Goal: Task Accomplishment & Management: Complete application form

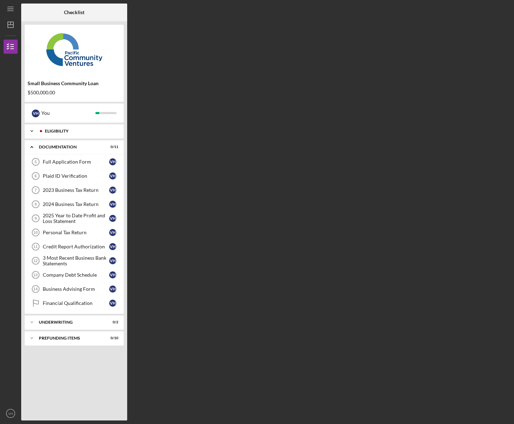
click at [59, 133] on div "Eligibility" at bounding box center [80, 131] width 70 height 4
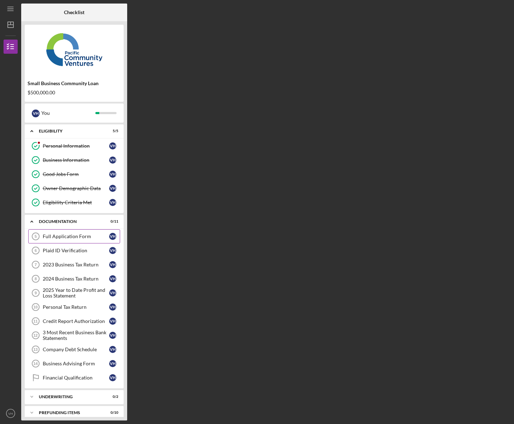
click at [59, 238] on div "Full Application Form" at bounding box center [76, 237] width 66 height 6
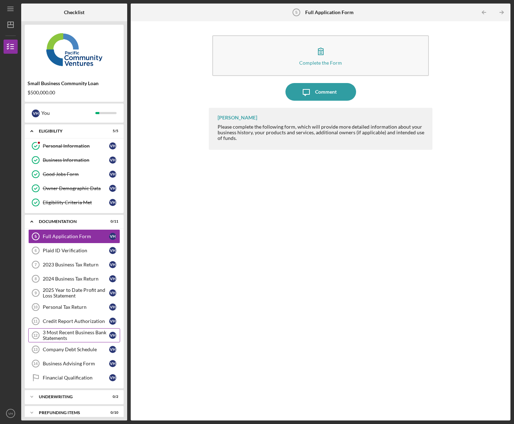
click at [71, 331] on div "3 Most Recent Business Bank Statements" at bounding box center [76, 335] width 66 height 11
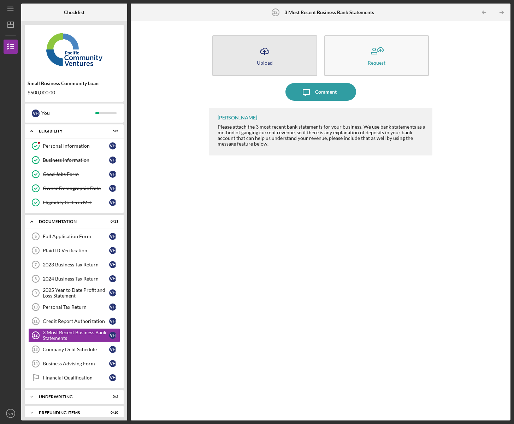
click at [263, 62] on div "Upload" at bounding box center [265, 62] width 16 height 5
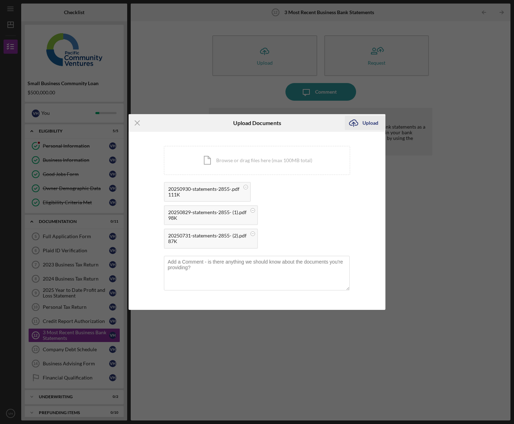
click at [374, 124] on div "Upload" at bounding box center [371, 123] width 16 height 14
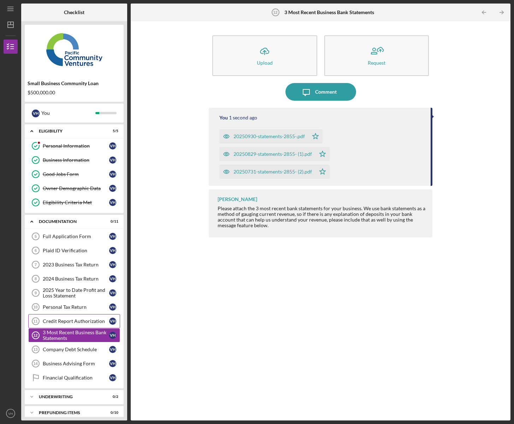
click at [60, 324] on div "Credit Report Authorization" at bounding box center [76, 322] width 66 height 6
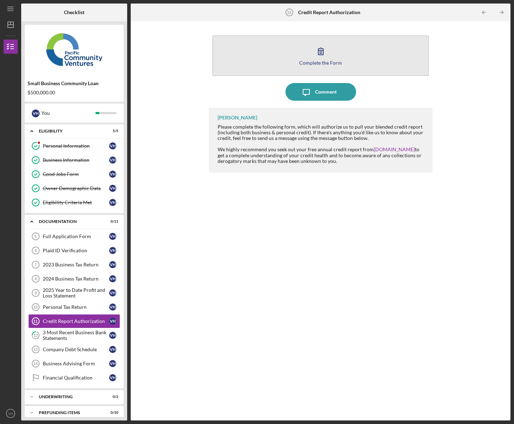
click at [321, 58] on icon "button" at bounding box center [321, 51] width 18 height 18
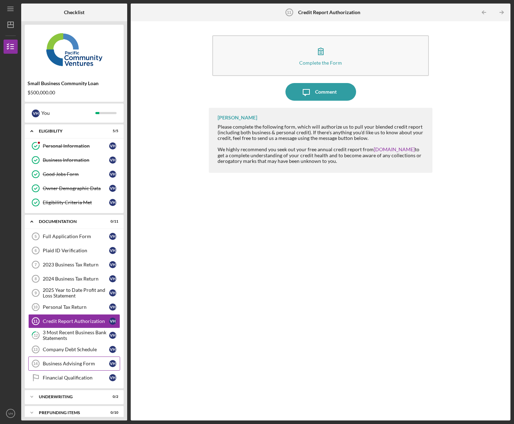
click at [68, 363] on div "Business Advising Form" at bounding box center [76, 364] width 66 height 6
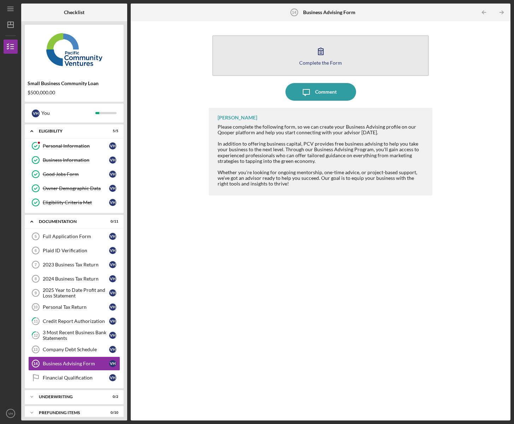
click at [316, 54] on icon "button" at bounding box center [321, 51] width 18 height 18
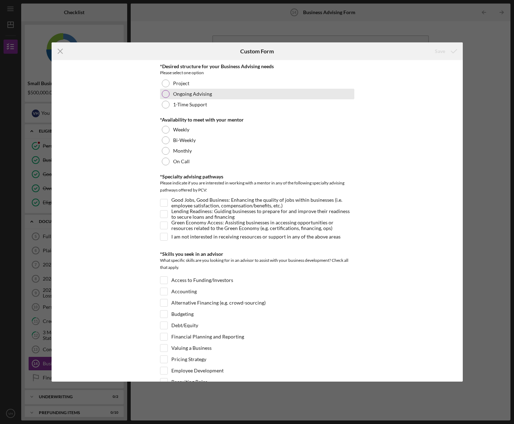
click at [163, 92] on div at bounding box center [166, 94] width 8 height 8
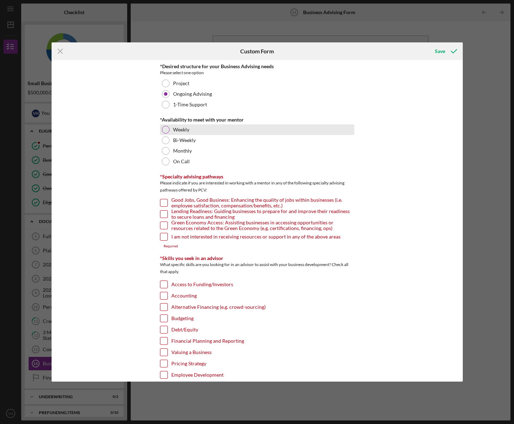
click at [163, 130] on div at bounding box center [166, 130] width 8 height 8
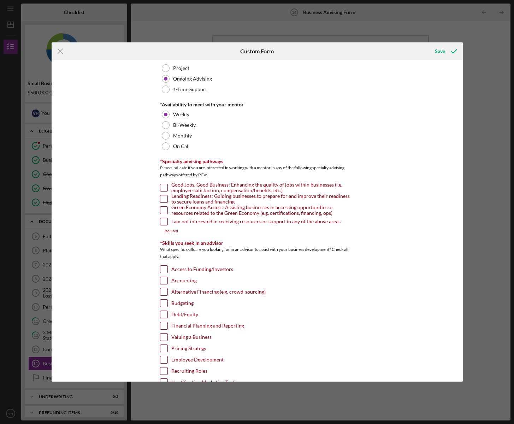
scroll to position [72, 0]
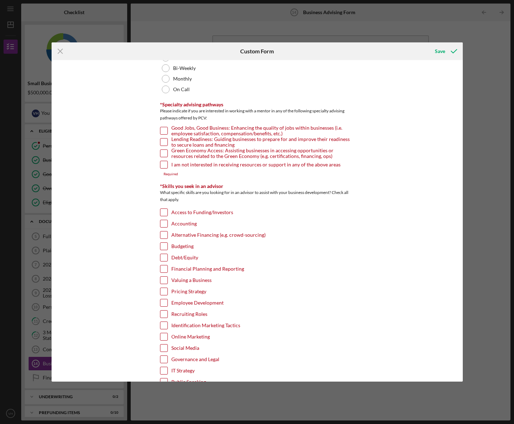
click at [165, 128] on input "Good Jobs, Good Business: Enhancing the quality of jobs within businesses (i.e.…" at bounding box center [164, 130] width 7 height 7
checkbox input "true"
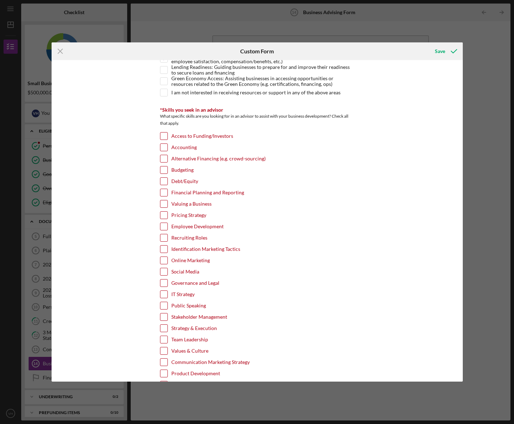
scroll to position [168, 0]
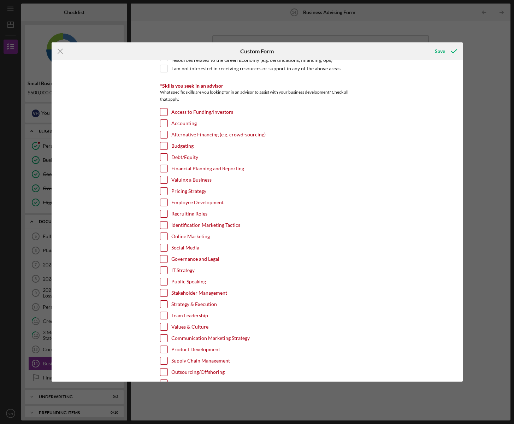
click at [165, 238] on input "Online Marketing" at bounding box center [164, 236] width 7 height 7
checkbox input "true"
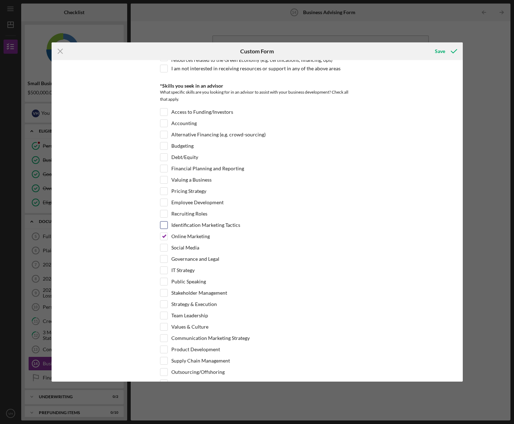
drag, startPoint x: 164, startPoint y: 226, endPoint x: 179, endPoint y: 233, distance: 15.5
click at [164, 226] on input "Identification Marketing Tactics" at bounding box center [164, 225] width 7 height 7
checkbox input "true"
click at [163, 237] on input "Online Marketing" at bounding box center [164, 236] width 7 height 7
checkbox input "false"
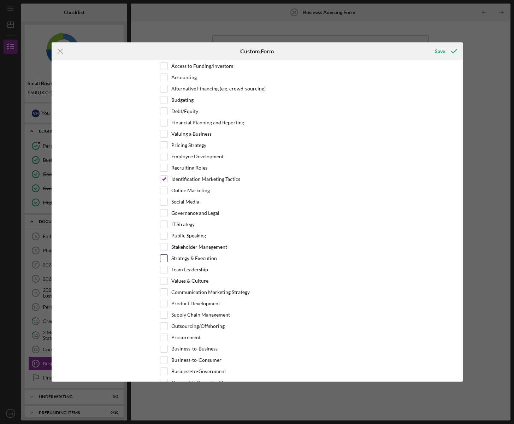
scroll to position [240, 0]
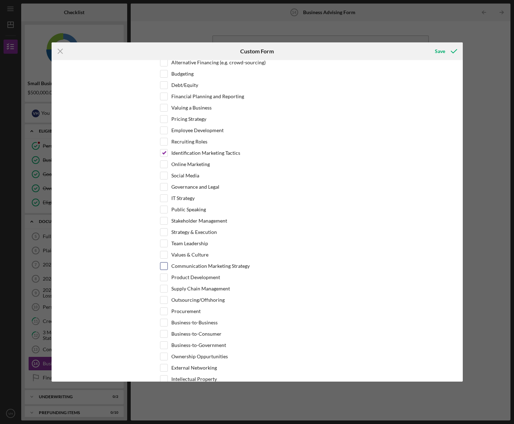
click at [165, 266] on input "Communication Marketing Strategy" at bounding box center [164, 266] width 7 height 7
checkbox input "true"
click at [167, 244] on input "Team Leadership" at bounding box center [164, 243] width 7 height 7
checkbox input "true"
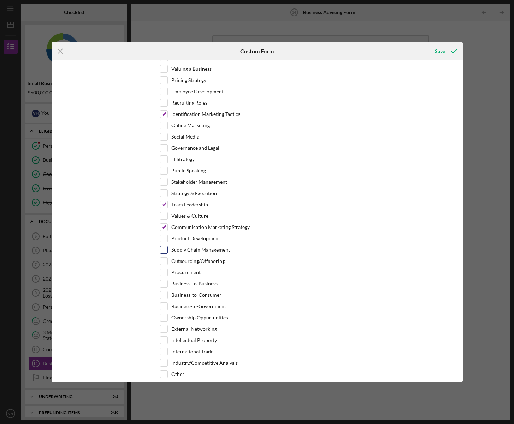
scroll to position [337, 0]
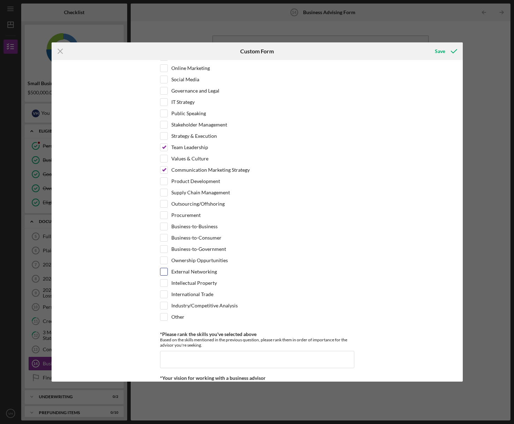
click at [161, 272] on input "External Networking" at bounding box center [164, 271] width 7 height 7
checkbox input "true"
click at [168, 226] on div "Business-to-Business" at bounding box center [257, 228] width 194 height 11
click at [165, 227] on input "Business-to-Business" at bounding box center [164, 226] width 7 height 7
checkbox input "true"
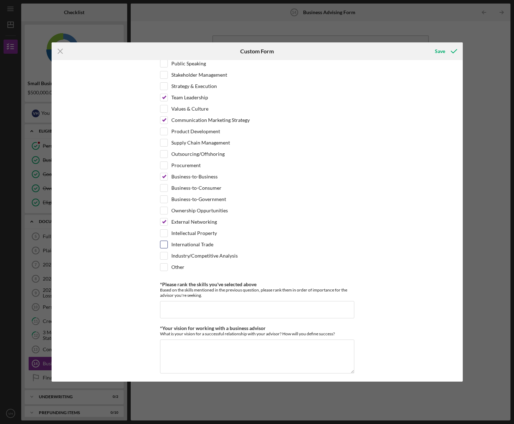
scroll to position [409, 0]
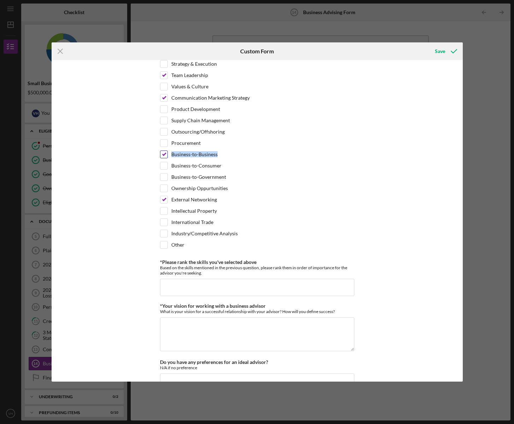
drag, startPoint x: 218, startPoint y: 155, endPoint x: 173, endPoint y: 155, distance: 45.3
click at [173, 155] on div "Business-to-Business" at bounding box center [257, 156] width 194 height 11
copy label "Business-to-Business"
click at [177, 285] on input "*Please rank the skills you've selected above" at bounding box center [257, 287] width 194 height 17
paste input "Business-to-Business"
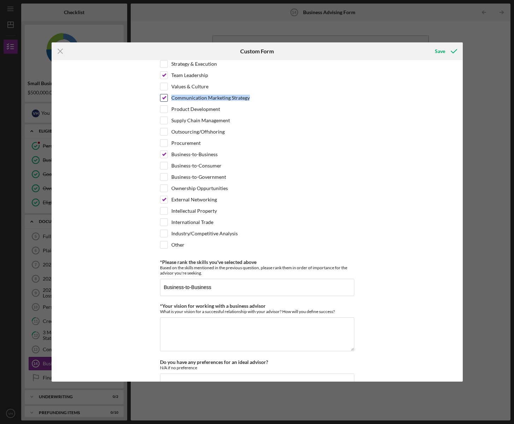
drag, startPoint x: 251, startPoint y: 97, endPoint x: 171, endPoint y: 99, distance: 79.2
click at [171, 99] on div "Communication Marketing Strategy" at bounding box center [257, 99] width 194 height 11
copy label "Communication Marketing Strategy"
click at [229, 289] on input "Business-to-Business" at bounding box center [257, 287] width 194 height 17
paste input "Communication Marketing Strategy"
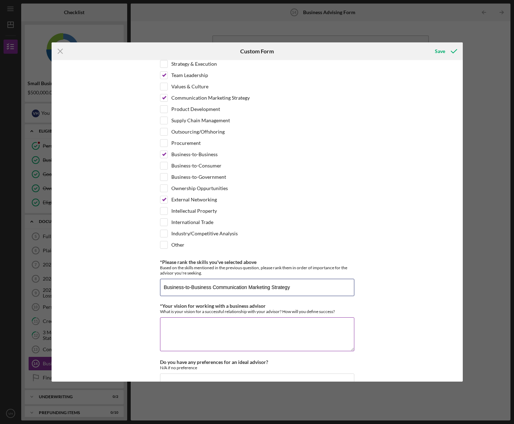
type input "Business-to-Business Communication Marketing Strategy"
click at [234, 330] on textarea "*Your vision for working with a business advisor" at bounding box center [257, 335] width 194 height 34
click at [192, 331] on textarea "The more i learn from my advisor is how i can learn to grow my company to one d…" at bounding box center [257, 335] width 194 height 34
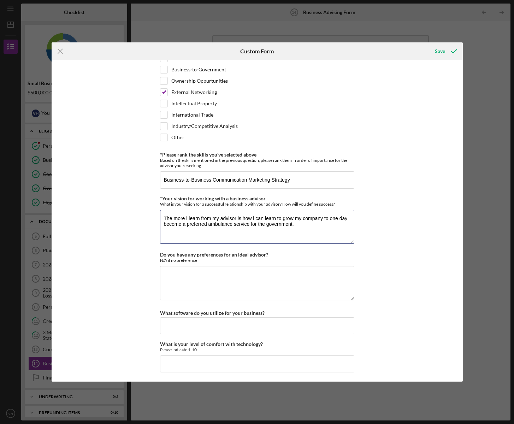
scroll to position [517, 0]
type textarea "The more i learn from my advisor is how i can learn to grow my company to one d…"
click at [188, 279] on textarea "Do you have any preferences for an ideal advisor?" at bounding box center [257, 283] width 194 height 34
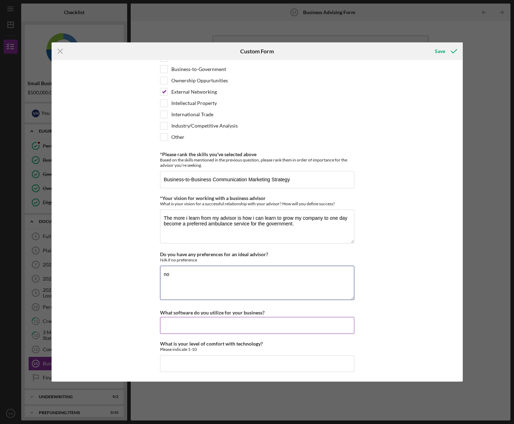
type textarea "no"
click at [216, 322] on input "What software do you utilize for your business?" at bounding box center [257, 325] width 194 height 17
click at [200, 361] on input "What is your level of comfort with technology?" at bounding box center [257, 363] width 194 height 17
type input "6"
click at [173, 323] on input "What software do you utilize for your business?" at bounding box center [257, 325] width 194 height 17
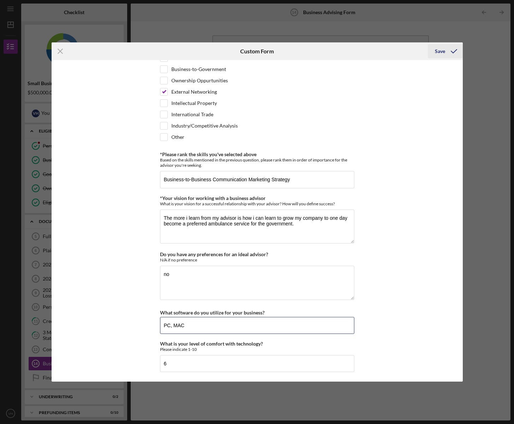
type input "PC, MAC"
click at [440, 52] on div "Save" at bounding box center [440, 51] width 10 height 14
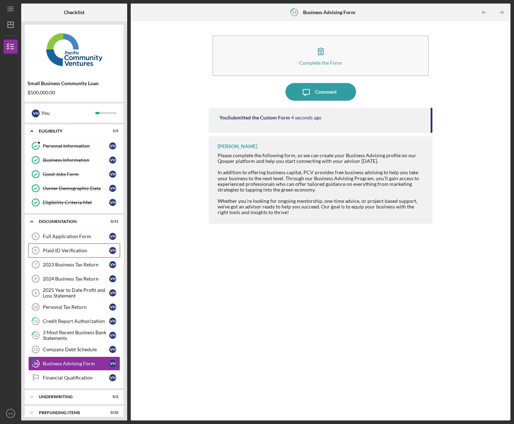
click at [68, 252] on div "Plaid ID Verification" at bounding box center [76, 251] width 66 height 6
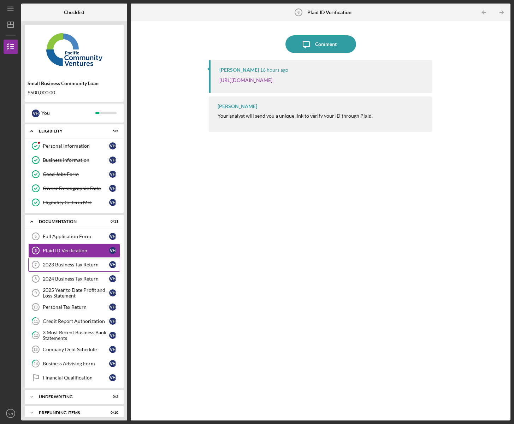
click at [69, 268] on div "2023 Business Tax Return" at bounding box center [76, 265] width 66 height 6
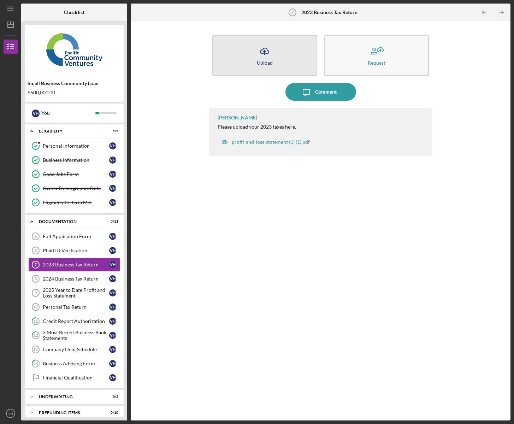
click at [264, 56] on icon "Icon/Upload" at bounding box center [265, 51] width 18 height 18
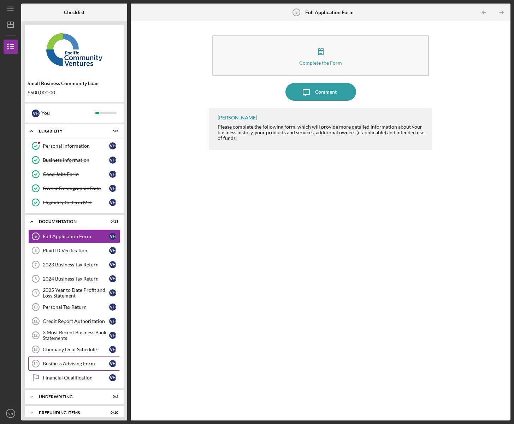
click at [65, 363] on div "Business Advising Form" at bounding box center [76, 364] width 66 height 6
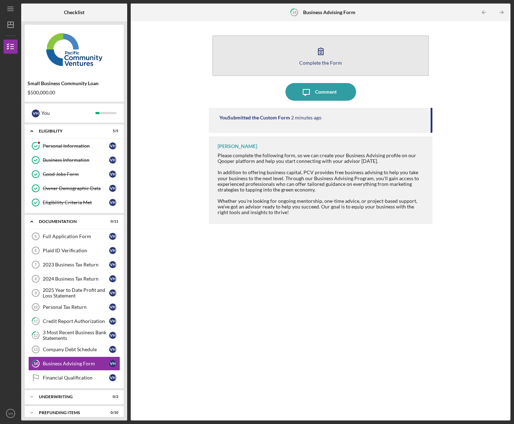
click at [318, 55] on icon "button" at bounding box center [321, 51] width 18 height 18
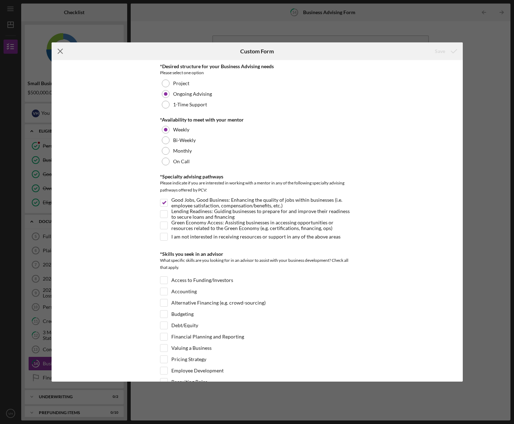
click at [62, 53] on line at bounding box center [60, 51] width 5 height 5
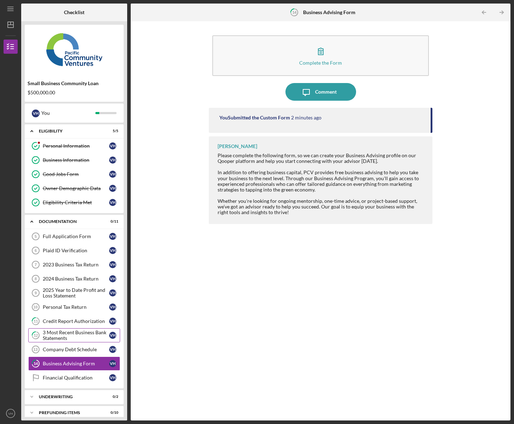
click at [71, 335] on div "3 Most Recent Business Bank Statements" at bounding box center [76, 335] width 66 height 11
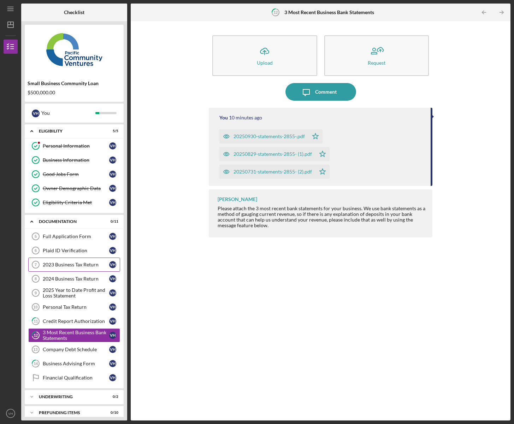
click at [65, 264] on div "2023 Business Tax Return" at bounding box center [76, 265] width 66 height 6
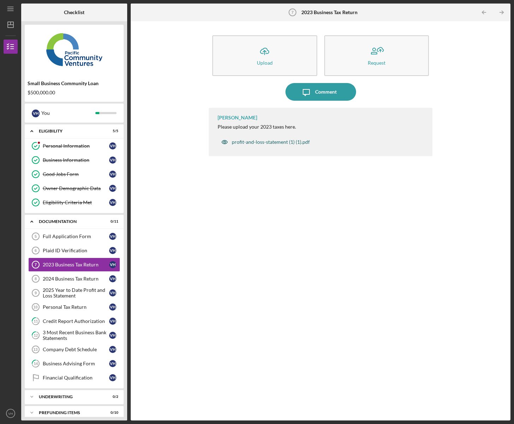
click at [235, 141] on div "profit-and-loss-statement (1) (1).pdf" at bounding box center [271, 142] width 78 height 6
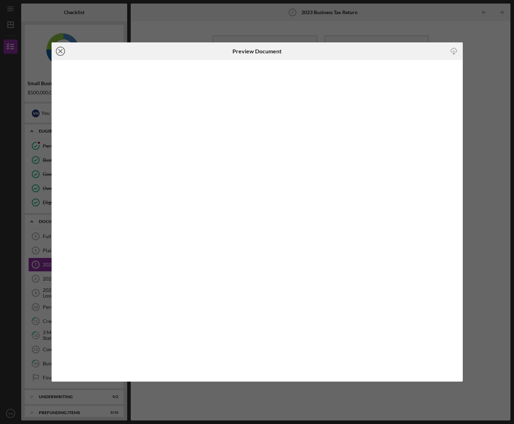
click at [60, 50] on icon "Icon/Close" at bounding box center [61, 51] width 18 height 18
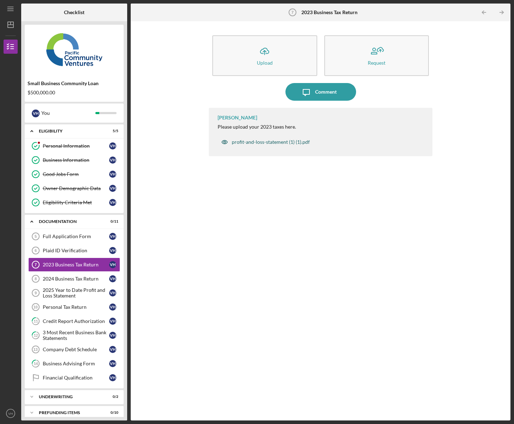
click at [301, 143] on div "profit-and-loss-statement (1) (1).pdf" at bounding box center [271, 142] width 78 height 6
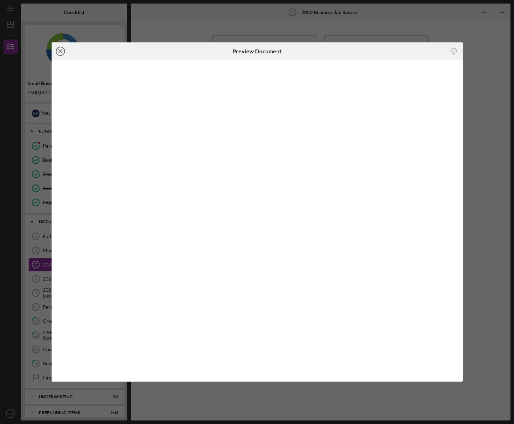
click at [60, 51] on line at bounding box center [61, 51] width 4 height 4
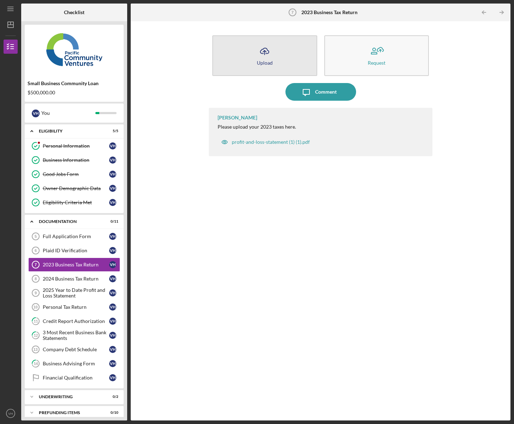
click at [267, 61] on button "Icon/Upload Upload" at bounding box center [264, 55] width 105 height 41
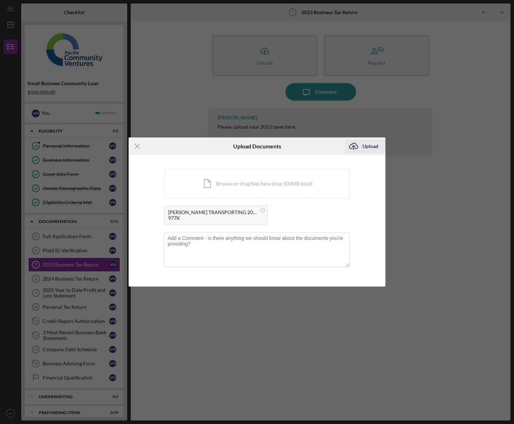
click at [371, 146] on div "Upload" at bounding box center [371, 146] width 16 height 14
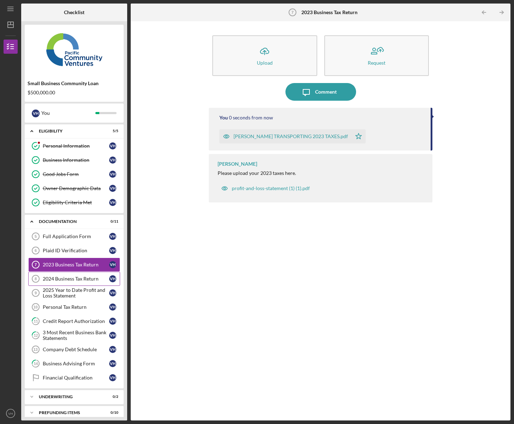
click at [56, 282] on div "2024 Business Tax Return" at bounding box center [76, 279] width 66 height 6
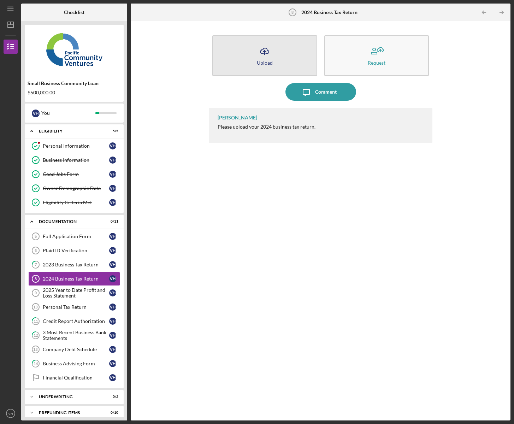
click at [268, 55] on icon "Icon/Upload" at bounding box center [265, 51] width 18 height 18
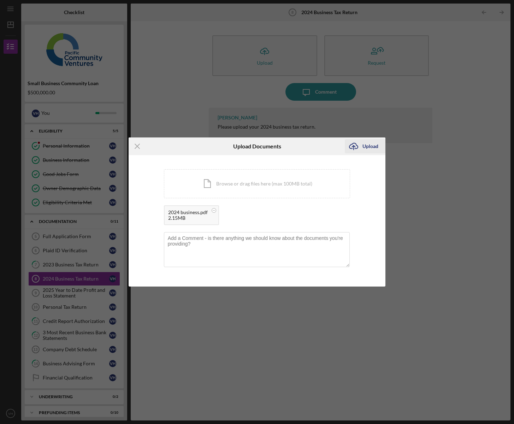
click at [373, 147] on div "Upload" at bounding box center [371, 146] width 16 height 14
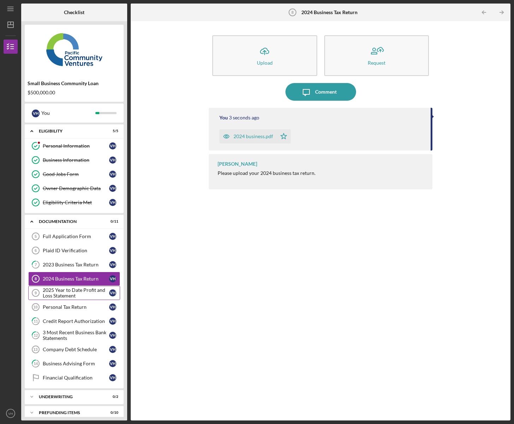
click at [76, 295] on div "2025 Year to Date Profit and Loss Statement" at bounding box center [76, 292] width 66 height 11
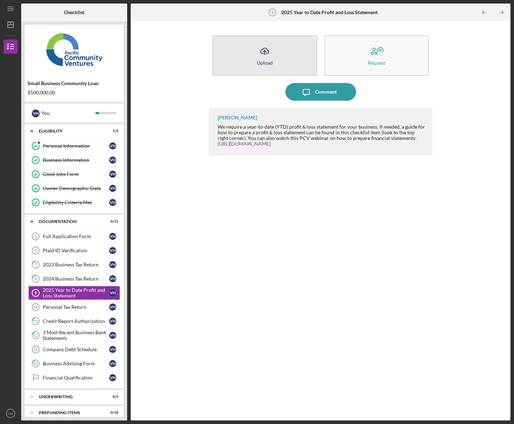
click at [265, 57] on icon "Icon/Upload" at bounding box center [265, 51] width 18 height 18
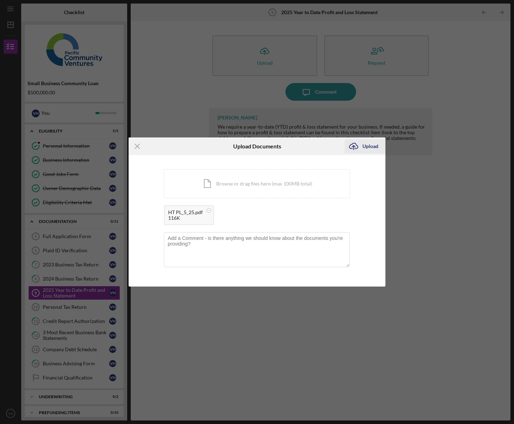
click at [368, 147] on div "Upload" at bounding box center [371, 146] width 16 height 14
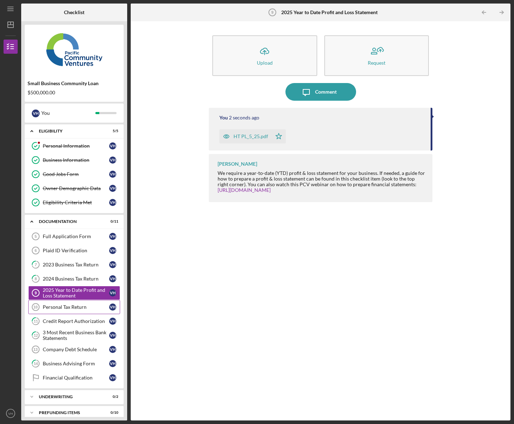
click at [58, 309] on div "Personal Tax Return" at bounding box center [76, 307] width 66 height 6
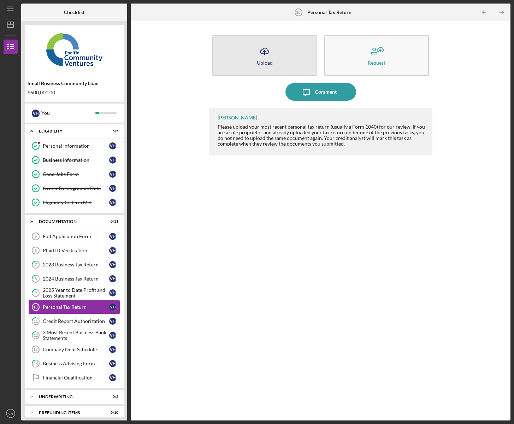
click at [258, 61] on div "Upload" at bounding box center [265, 62] width 16 height 5
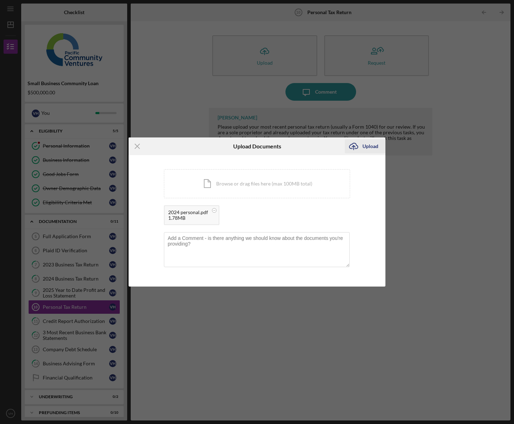
click at [372, 148] on div "Upload" at bounding box center [371, 146] width 16 height 14
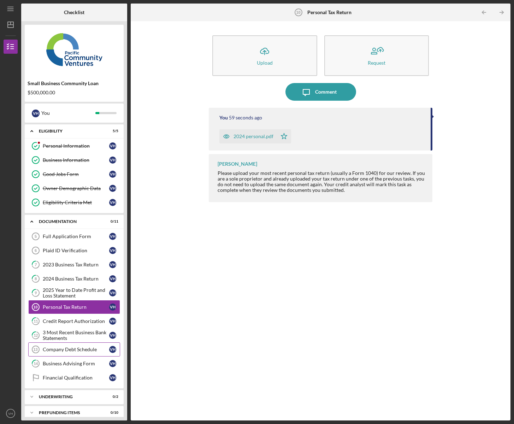
click at [57, 351] on div "Company Debt Schedule" at bounding box center [76, 350] width 66 height 6
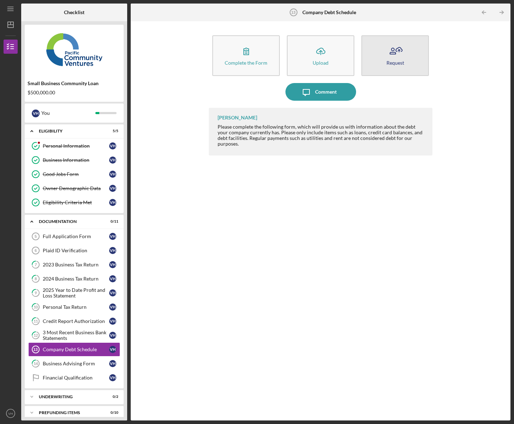
click at [386, 61] on button "Request" at bounding box center [396, 55] width 68 height 41
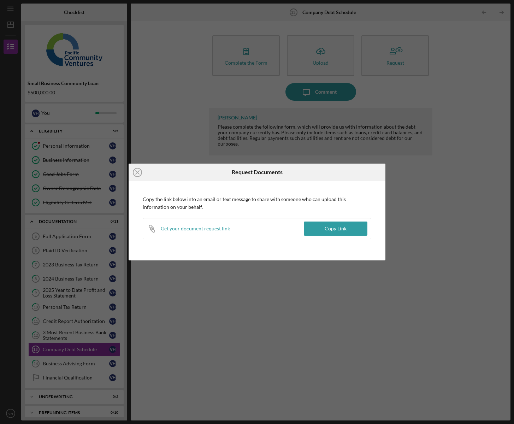
click at [139, 173] on icon "Icon/Close" at bounding box center [138, 173] width 18 height 18
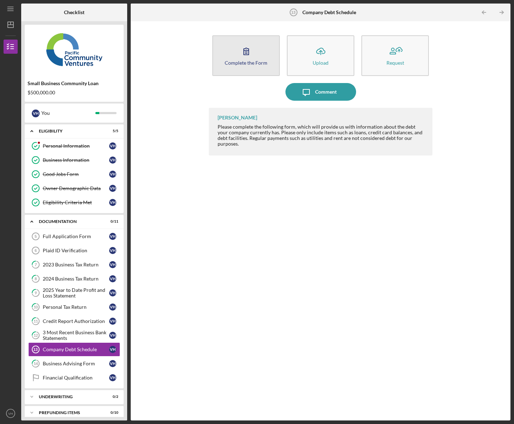
click at [250, 51] on icon "button" at bounding box center [247, 51] width 18 height 18
click at [60, 380] on div "Financial Qualification" at bounding box center [76, 378] width 66 height 6
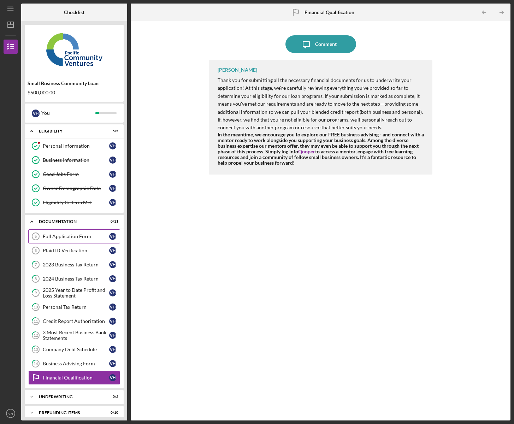
click at [56, 239] on div "Full Application Form" at bounding box center [76, 237] width 66 height 6
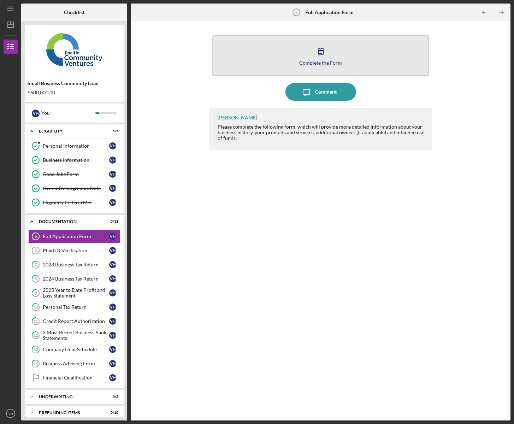
click at [315, 60] on div "Complete the Form" at bounding box center [320, 62] width 43 height 5
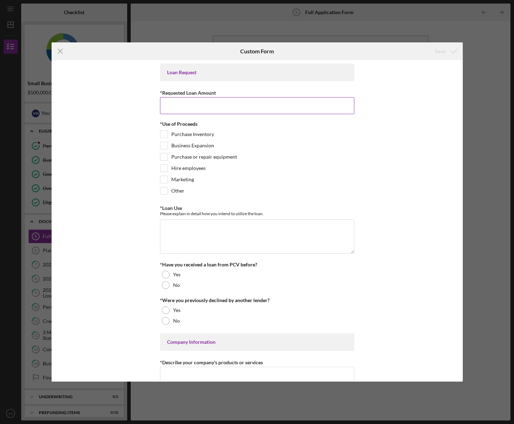
click at [182, 101] on input "*Requested Loan Amount" at bounding box center [257, 105] width 194 height 17
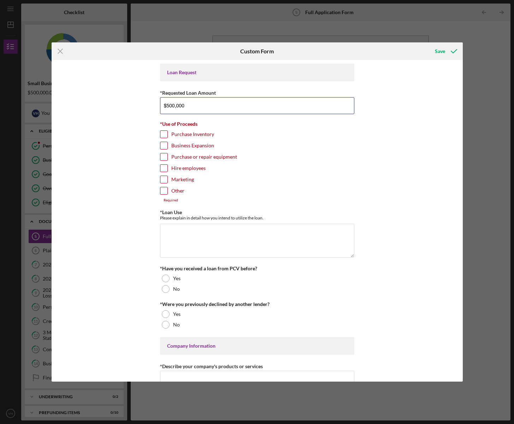
type input "$500,000"
click at [163, 145] on input "Business Expansion" at bounding box center [164, 145] width 7 height 7
checkbox input "true"
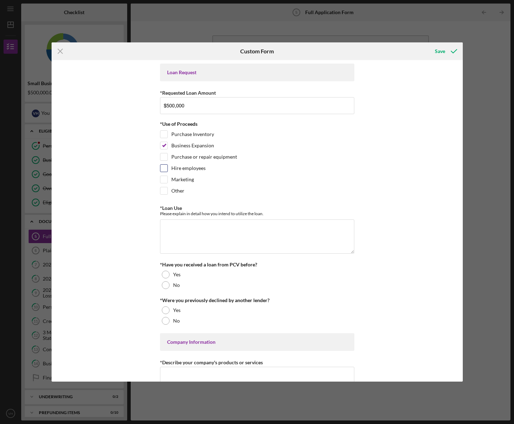
click at [163, 170] on input "Hire employees" at bounding box center [164, 168] width 7 height 7
checkbox input "true"
click at [164, 178] on input "Marketing" at bounding box center [164, 179] width 7 height 7
checkbox input "true"
click at [162, 160] on input "Purchase or repair equipment" at bounding box center [164, 156] width 7 height 7
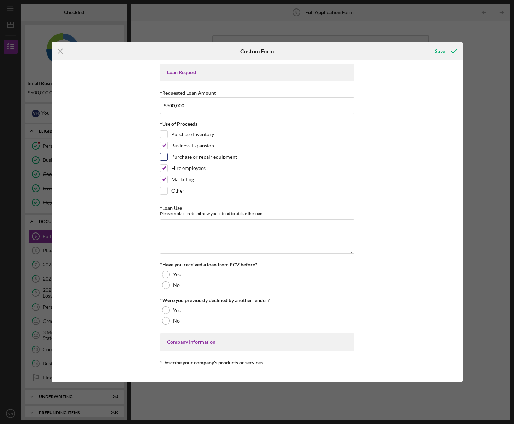
checkbox input "true"
click at [167, 285] on div at bounding box center [166, 285] width 8 height 8
click at [165, 320] on div at bounding box center [166, 321] width 8 height 8
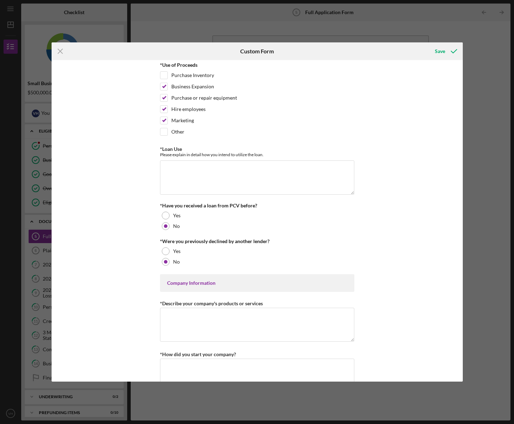
scroll to position [72, 0]
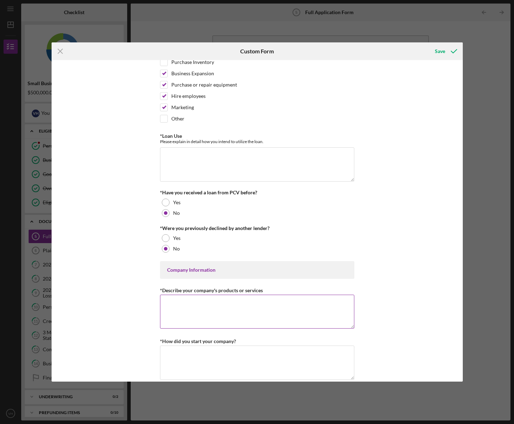
click at [171, 301] on textarea "*Describe your company's products or services" at bounding box center [257, 312] width 194 height 34
paste textarea "medical transportation services, including non-emergency medical transportation…"
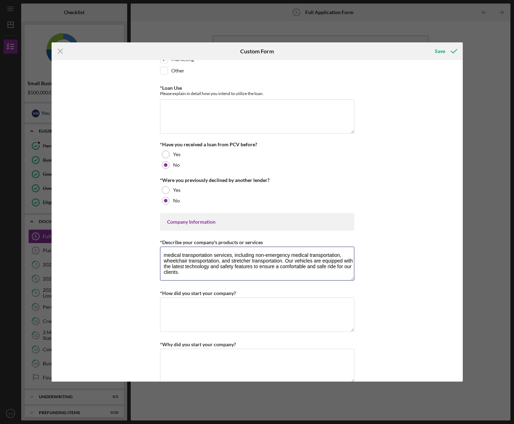
scroll to position [48, 0]
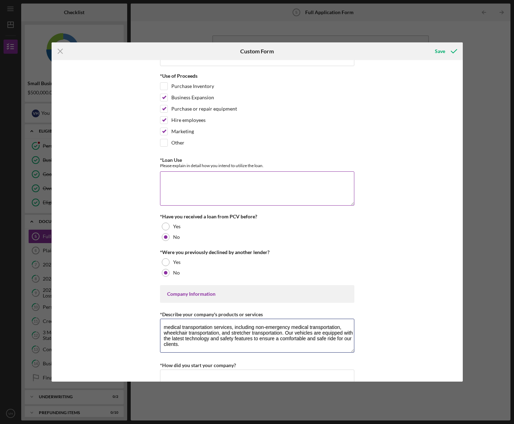
type textarea "medical transportation services, including non-emergency medical transportation…"
click at [180, 179] on textarea "*Loan Use" at bounding box center [257, 188] width 194 height 34
type textarea "i"
type textarea "I"
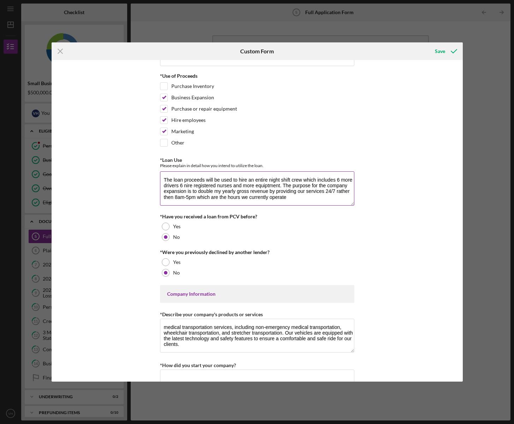
click at [259, 185] on textarea "The loan proceeds will be used to hire an entire night shift crew which include…" at bounding box center [257, 188] width 194 height 34
click at [179, 192] on textarea "The loan proceeds will be used to hire an entire night shift crew which include…" at bounding box center [257, 188] width 194 height 34
click at [192, 186] on textarea "The loan proceeds will be used to hire an entire night shift crew which include…" at bounding box center [257, 188] width 194 height 34
drag, startPoint x: 163, startPoint y: 179, endPoint x: 309, endPoint y: 198, distance: 146.5
click at [309, 198] on textarea "The loan proceeds will be used to hire an entire night shift crew which include…" at bounding box center [257, 188] width 194 height 34
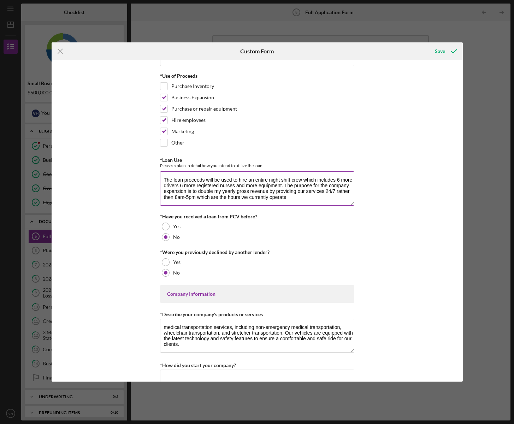
click at [290, 192] on textarea "The loan proceeds will be used to hire an entire night shift crew which include…" at bounding box center [257, 188] width 194 height 34
drag, startPoint x: 290, startPoint y: 198, endPoint x: 160, endPoint y: 182, distance: 131.1
click at [160, 182] on textarea "The loan proceeds will be used to hire an entire night shift crew which include…" at bounding box center [257, 188] width 194 height 34
paste textarea "full night shift team, which will include six additional drivers, six registere…"
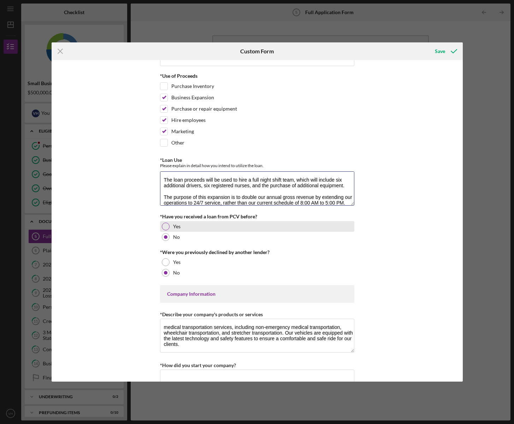
scroll to position [1, 0]
click at [176, 192] on textarea "The loan proceeds will be used to hire a full night shift team, which will incl…" at bounding box center [257, 188] width 194 height 34
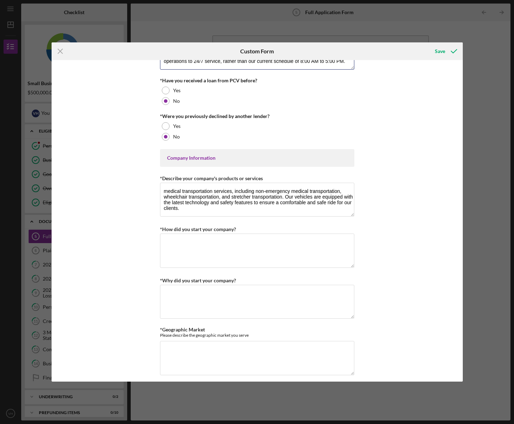
scroll to position [192, 0]
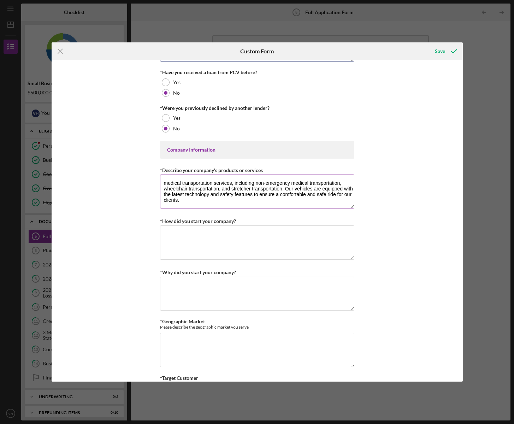
type textarea "The loan proceeds will be used to hire a full night shift team, which will incl…"
drag, startPoint x: 180, startPoint y: 200, endPoint x: 165, endPoint y: 182, distance: 22.9
click at [165, 182] on textarea "medical transportation services, including non-emergency medical transportation…" at bounding box center [257, 192] width 194 height 34
click at [168, 186] on textarea "medical transportation services, including non-emergency medical transportation…" at bounding box center [257, 192] width 194 height 34
click at [164, 184] on textarea "medical transportation services, including non-emergency medical transportation…" at bounding box center [257, 192] width 194 height 34
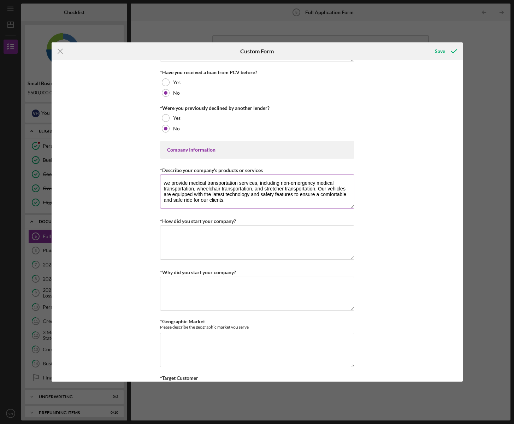
drag, startPoint x: 227, startPoint y: 199, endPoint x: 165, endPoint y: 184, distance: 63.8
click at [165, 184] on textarea "we provide medical transportation services, including non-emergency medical tra…" at bounding box center [257, 192] width 194 height 34
click at [229, 196] on textarea "we provide medical transportation services, including non-emergency medical tra…" at bounding box center [257, 192] width 194 height 34
drag, startPoint x: 228, startPoint y: 200, endPoint x: 165, endPoint y: 184, distance: 65.8
click at [165, 184] on textarea "we provide medical transportation services, including non-emergency medical tra…" at bounding box center [257, 192] width 194 height 34
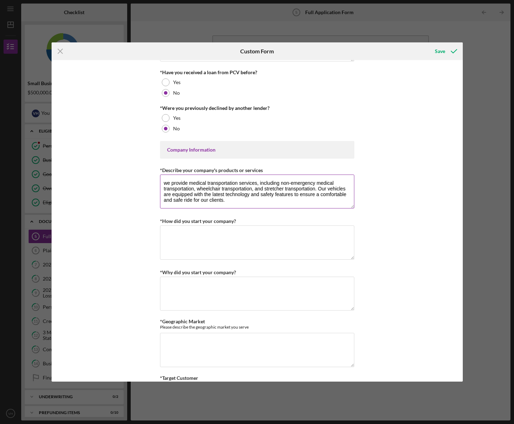
paste textarea "We provide medical transportation services, including non-emergency medical tra…"
type textarea "We provide medical transportation services, including non-emergency medical tra…"
click at [192, 240] on textarea "*How did you start your company?" at bounding box center [257, 243] width 194 height 34
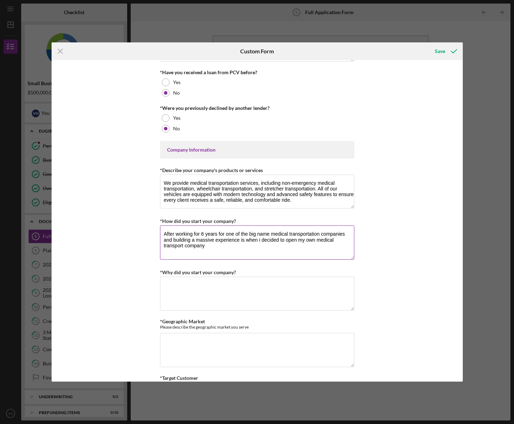
drag, startPoint x: 164, startPoint y: 232, endPoint x: 222, endPoint y: 244, distance: 59.7
click at [222, 244] on textarea "After working for 6 years for one of the big name medical transportation compan…" at bounding box center [257, 243] width 194 height 34
click at [223, 244] on textarea "After working for 6 years for one of the big name medical transportation compan…" at bounding box center [257, 243] width 194 height 34
drag, startPoint x: 211, startPoint y: 244, endPoint x: 165, endPoint y: 232, distance: 47.3
click at [165, 232] on textarea "After working for 6 years for one of the big name medical transportation compan…" at bounding box center [257, 243] width 194 height 34
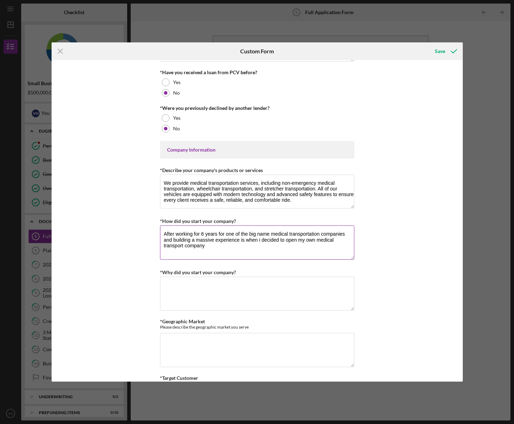
paste textarea "six years at one of the leading medical transportation companies and gaining ex…"
type textarea "After working for six years at one of the leading medical transportation compan…"
click at [192, 288] on textarea "*Why did you start your company?" at bounding box center [257, 294] width 194 height 34
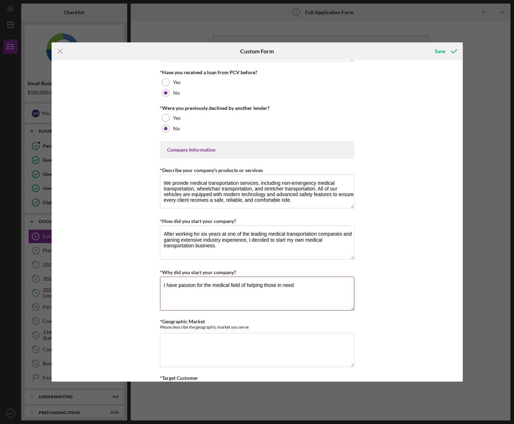
click at [245, 283] on textarea "I have passion for the medical field of helping those in need" at bounding box center [257, 294] width 194 height 34
click at [245, 283] on textarea "I have passion for the medical field for helping those in need" at bounding box center [257, 294] width 194 height 34
click at [232, 292] on textarea "I have passion for the medical field for helping those in need" at bounding box center [257, 294] width 194 height 34
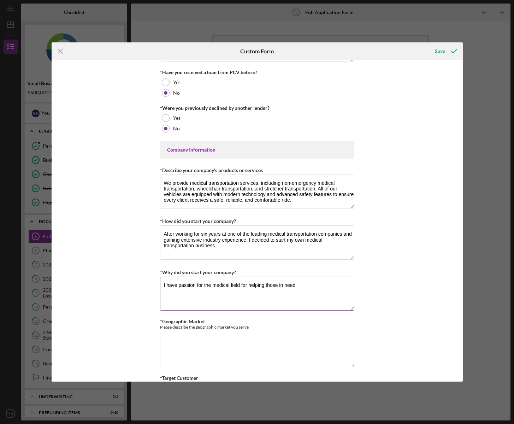
click at [228, 282] on textarea "I have passion for the medical field for helping those in need" at bounding box center [257, 294] width 194 height 34
paste textarea "a strong passion for the medical field and a genuine desire to help those in ne…"
type textarea "I have a strong passion for the medical field and a genuine desire to help thos…"
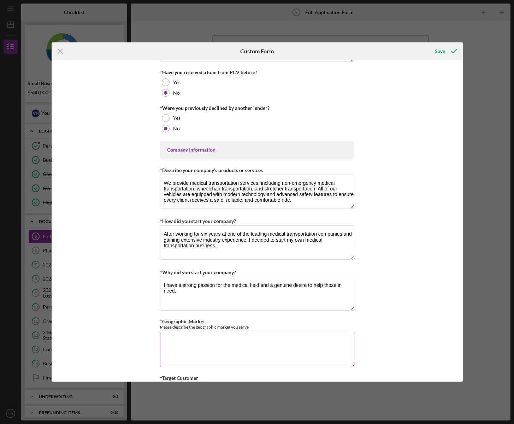
click at [192, 336] on textarea "*Geographic Market" at bounding box center [257, 350] width 194 height 34
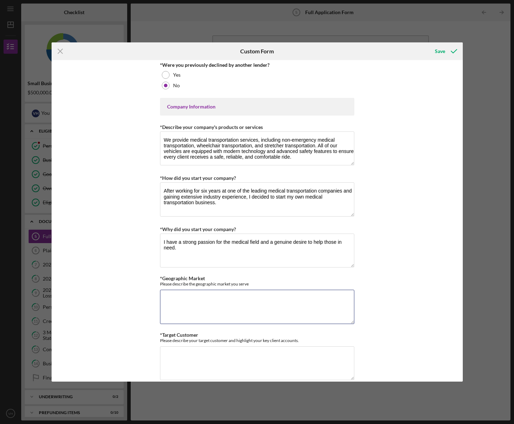
scroll to position [240, 0]
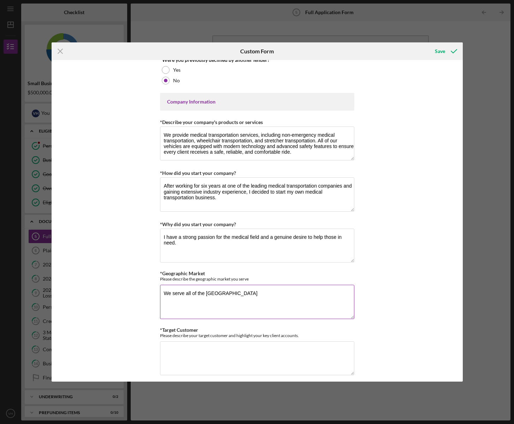
click at [222, 289] on textarea "We serve all of the [GEOGRAPHIC_DATA]" at bounding box center [257, 302] width 194 height 34
click at [214, 294] on textarea "We serve all of the [GEOGRAPHIC_DATA]" at bounding box center [257, 302] width 194 height 34
click at [210, 290] on textarea "We serve all of the [GEOGRAPHIC_DATA]" at bounding box center [257, 302] width 194 height 34
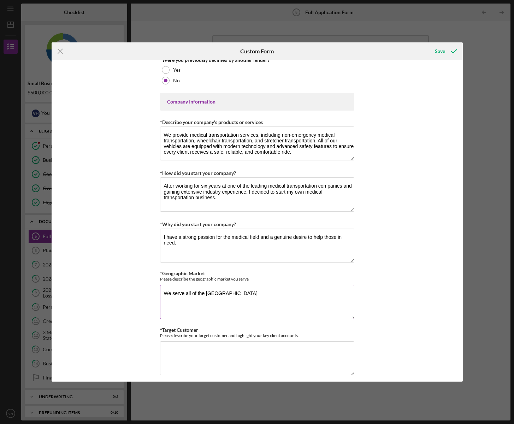
click at [210, 290] on textarea "We serve all of the [GEOGRAPHIC_DATA]" at bounding box center [257, 302] width 194 height 34
paste textarea "[GEOGRAPHIC_DATA]."
type textarea "We serve all of [GEOGRAPHIC_DATA]."
click at [192, 344] on textarea "*Target Customer" at bounding box center [257, 359] width 194 height 34
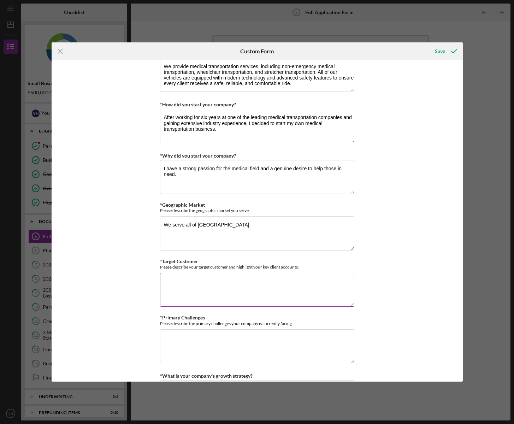
scroll to position [313, 0]
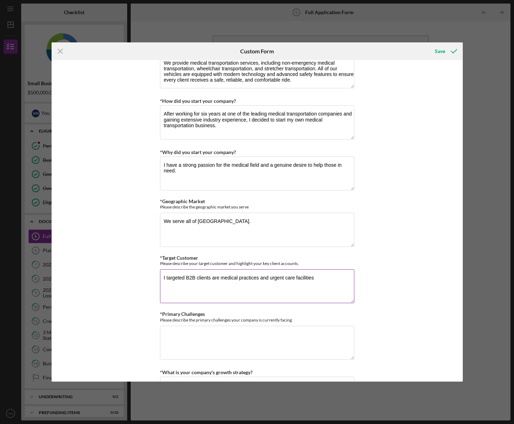
click at [188, 272] on textarea "I targeted B2B clients are medical practices and urgent care facilities" at bounding box center [257, 286] width 194 height 34
drag, startPoint x: 221, startPoint y: 284, endPoint x: 217, endPoint y: 282, distance: 4.6
click at [220, 284] on textarea "I targeted B2B clients are medical practices and urgent care facilities" at bounding box center [257, 286] width 194 height 34
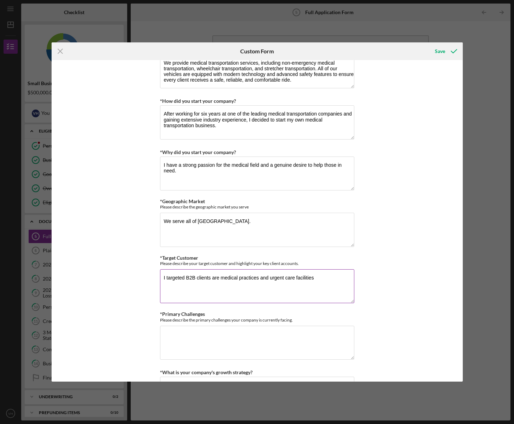
click at [209, 273] on textarea "I targeted B2B clients are medical practices and urgent care facilities" at bounding box center [257, 286] width 194 height 34
paste textarea "Our primary B2B targets include medical practices and urgent care facilities."
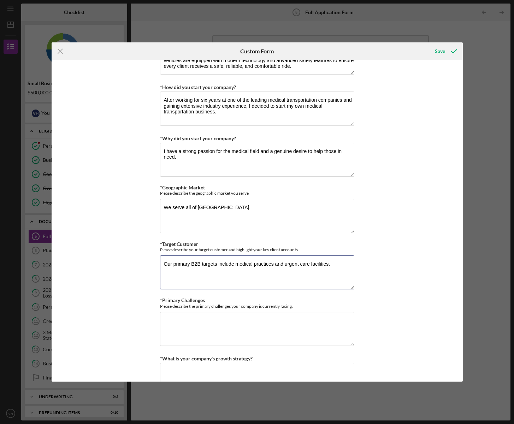
scroll to position [337, 0]
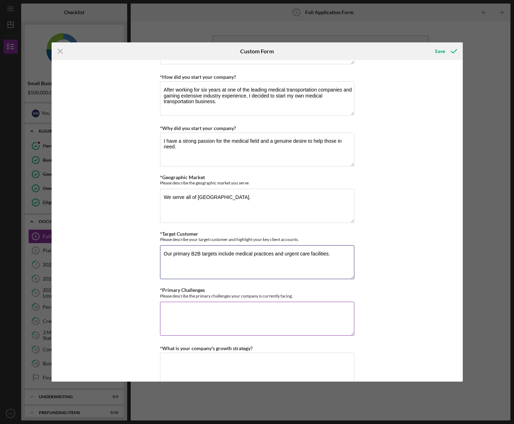
type textarea "Our primary B2B targets include medical practices and urgent care facilities."
click at [185, 303] on textarea "*Primary Challenges" at bounding box center [257, 319] width 194 height 34
drag, startPoint x: 213, startPoint y: 309, endPoint x: 163, endPoint y: 302, distance: 50.4
click at [163, 302] on textarea "Our primary challenge is hiring more employees and buying more equipment to ext…" at bounding box center [257, 319] width 194 height 34
click at [215, 311] on textarea "Our primary challenge is hiring more employees and buying more equipment to ext…" at bounding box center [257, 319] width 194 height 34
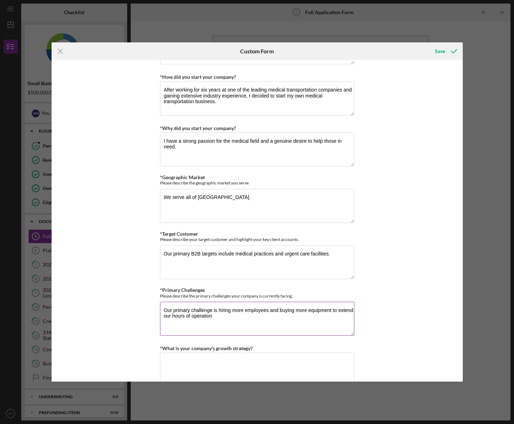
click at [193, 306] on textarea "Our primary challenge is hiring more employees and buying more equipment to ext…" at bounding box center [257, 319] width 194 height 34
paste textarea "additional staff and purchasing more equipment to extend our hours of operation."
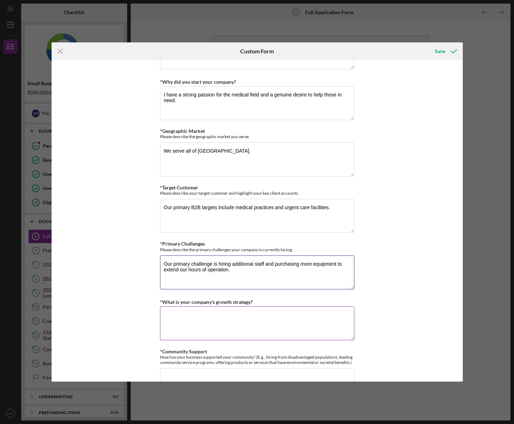
scroll to position [433, 0]
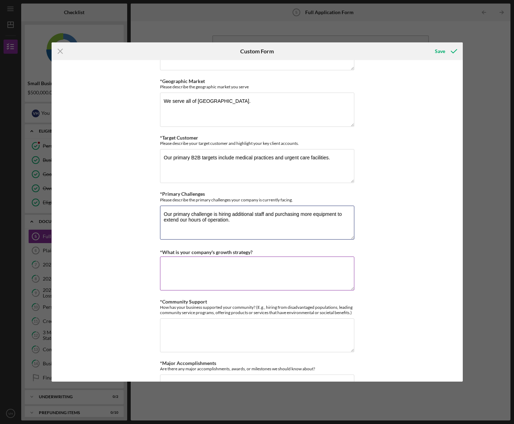
type textarea "Our primary challenge is hiring additional staff and purchasing more equipment …"
click at [186, 257] on textarea "*What is your company's growth strategy?" at bounding box center [257, 274] width 194 height 34
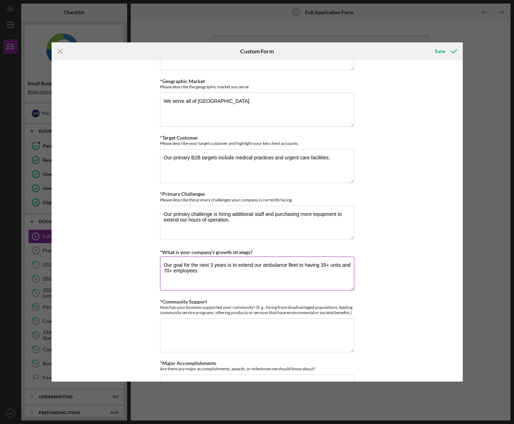
drag, startPoint x: 164, startPoint y: 258, endPoint x: 200, endPoint y: 263, distance: 36.9
click at [200, 263] on textarea "Our goal for the next 3 years is to extend our ambulance fleet to having 35+ un…" at bounding box center [257, 274] width 194 height 34
click at [211, 266] on textarea "Our goal for the next 3 years is to extend our ambulance fleet to having 35+ un…" at bounding box center [257, 274] width 194 height 34
drag, startPoint x: 205, startPoint y: 264, endPoint x: 168, endPoint y: 258, distance: 37.2
click at [165, 258] on textarea "Our goal for the next 3 years is to extend our ambulance fleet to having 35+ un…" at bounding box center [257, 274] width 194 height 34
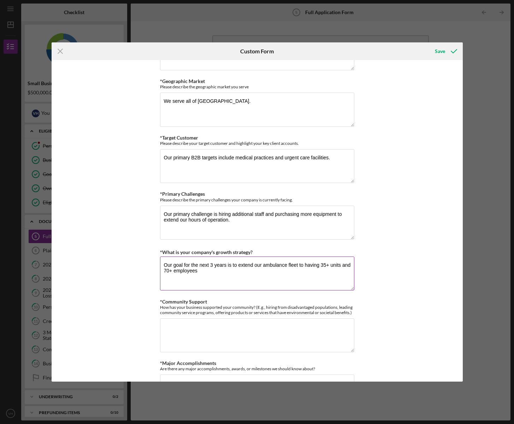
paste textarea "three years is to expand our ambulance fleet to over 35 units and grow our team…"
type textarea "Our goal for the next three years is to expand our ambulance fleet to over 35 u…"
click at [193, 322] on textarea "*Community Support" at bounding box center [257, 336] width 194 height 34
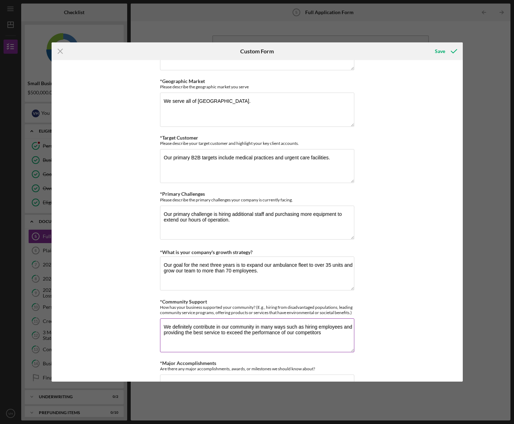
drag, startPoint x: 164, startPoint y: 318, endPoint x: 333, endPoint y: 334, distance: 169.8
click at [333, 334] on textarea "We definitely contribute in our community in many ways such as hiring employees…" at bounding box center [257, 336] width 194 height 34
click at [254, 331] on textarea "We definitely contribute in our community in many ways such as hiring employees…" at bounding box center [257, 336] width 194 height 34
drag, startPoint x: 164, startPoint y: 317, endPoint x: 342, endPoint y: 328, distance: 177.9
click at [342, 328] on textarea "We definitely contribute in our community in many ways such as hiring employees…" at bounding box center [257, 336] width 194 height 34
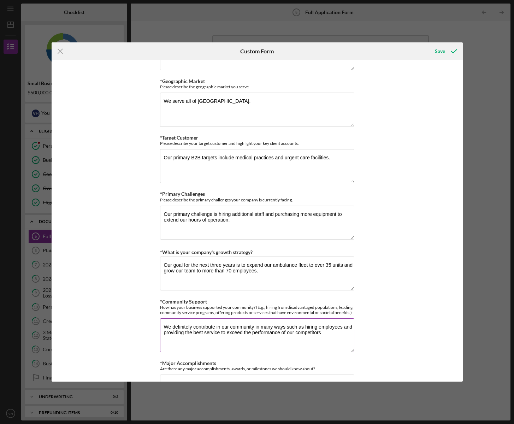
paste textarea "actively contribute to our community in many ways, including creating job oppor…"
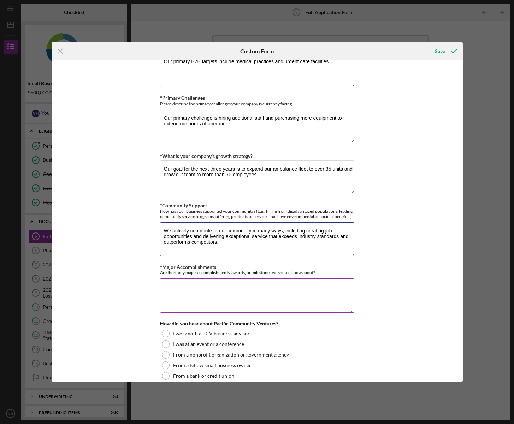
type textarea "We actively contribute to our community in many ways, including creating job op…"
click at [184, 279] on textarea "*Major Accomplishments" at bounding box center [257, 296] width 194 height 34
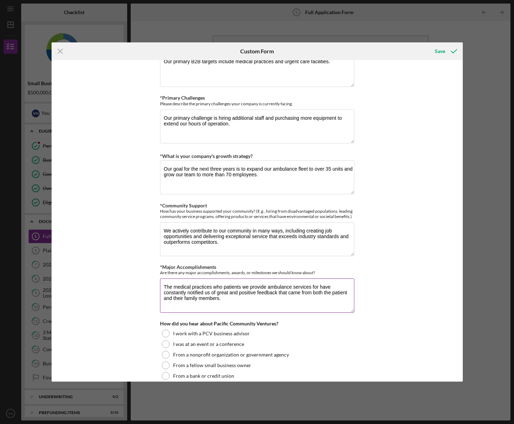
drag, startPoint x: 223, startPoint y: 289, endPoint x: 161, endPoint y: 279, distance: 63.1
click at [161, 279] on textarea "The medical practices who patients we provide ambulance services for have const…" at bounding box center [257, 296] width 194 height 34
click at [232, 290] on textarea "The medical practices who patients we provide ambulance services for have const…" at bounding box center [257, 296] width 194 height 34
drag, startPoint x: 229, startPoint y: 291, endPoint x: 165, endPoint y: 278, distance: 66.0
click at [165, 279] on textarea "The medical practices who patients we provide ambulance services for have const…" at bounding box center [257, 296] width 194 height 34
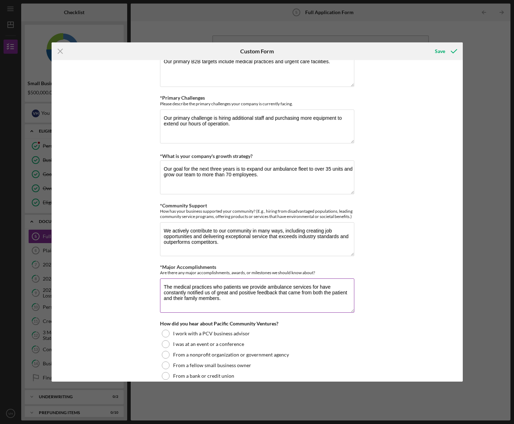
paste textarea "We have consistently received excellent feedback from medical practices, as wel…"
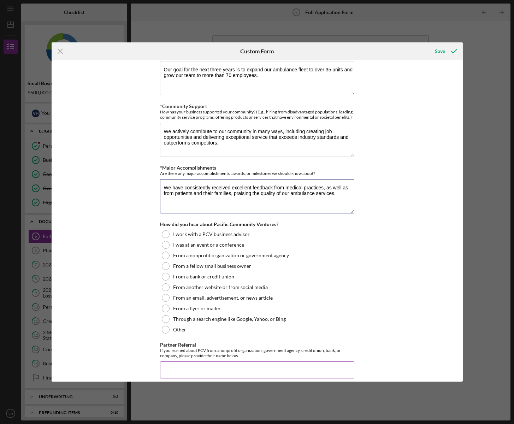
scroll to position [649, 0]
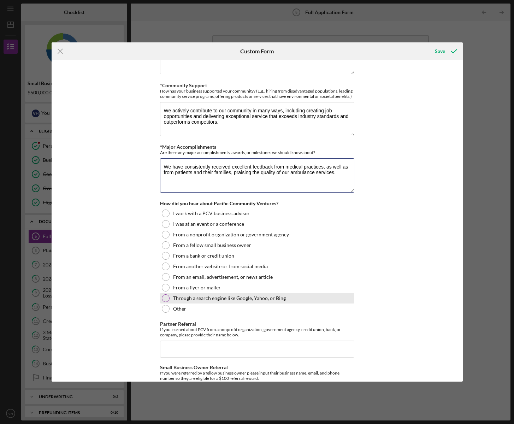
type textarea "We have consistently received excellent feedback from medical practices, as wel…"
click at [164, 295] on div at bounding box center [166, 299] width 8 height 8
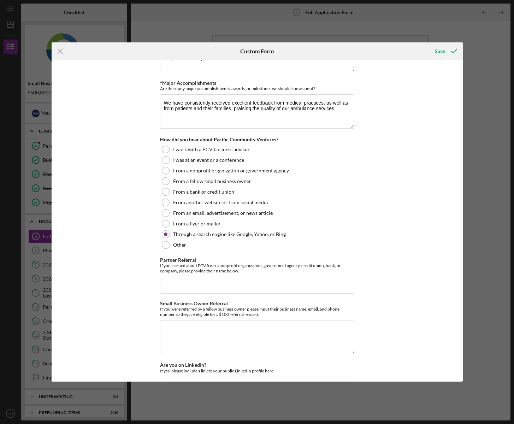
scroll to position [721, 0]
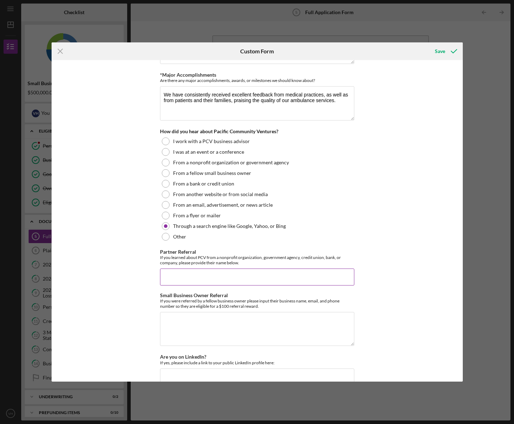
click at [232, 272] on input "Partner Referral" at bounding box center [257, 277] width 194 height 17
type input "n/a"
click at [207, 312] on textarea "Small Business Owner Referral" at bounding box center [257, 329] width 194 height 34
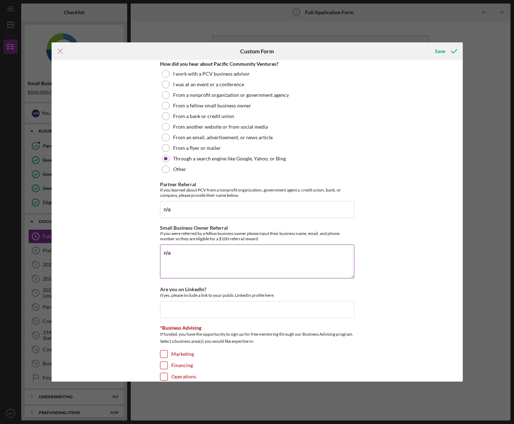
scroll to position [793, 0]
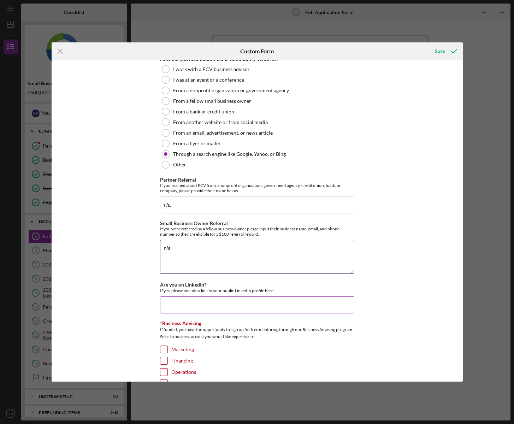
type textarea "n/a"
click at [194, 297] on input "Are you on LinkedIn?" at bounding box center [257, 305] width 194 height 17
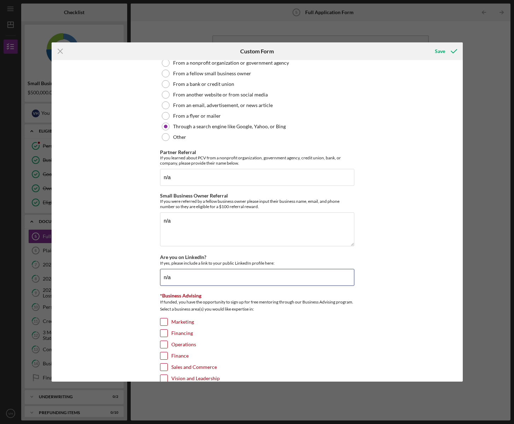
scroll to position [840, 0]
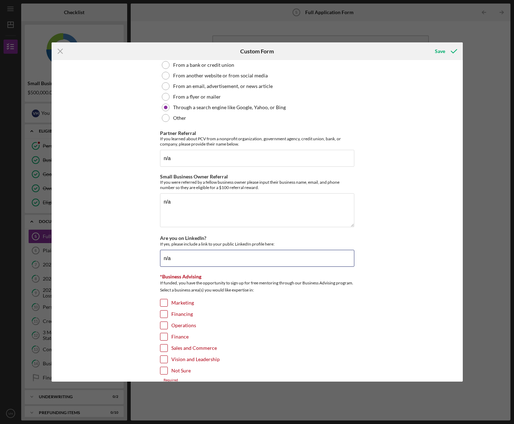
type input "n/a"
click at [162, 299] on input "Marketing" at bounding box center [164, 302] width 7 height 7
checkbox input "true"
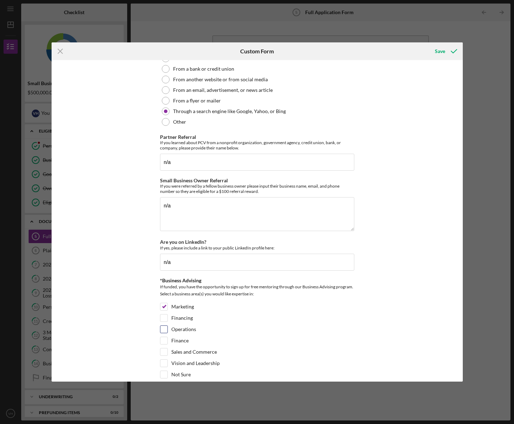
click at [165, 326] on input "Operations" at bounding box center [164, 329] width 7 height 7
checkbox input "true"
click at [167, 360] on input "Vision and Leadership" at bounding box center [164, 363] width 7 height 7
checkbox input "true"
click at [437, 51] on div "Save" at bounding box center [440, 51] width 10 height 14
